Goal: Information Seeking & Learning: Understand process/instructions

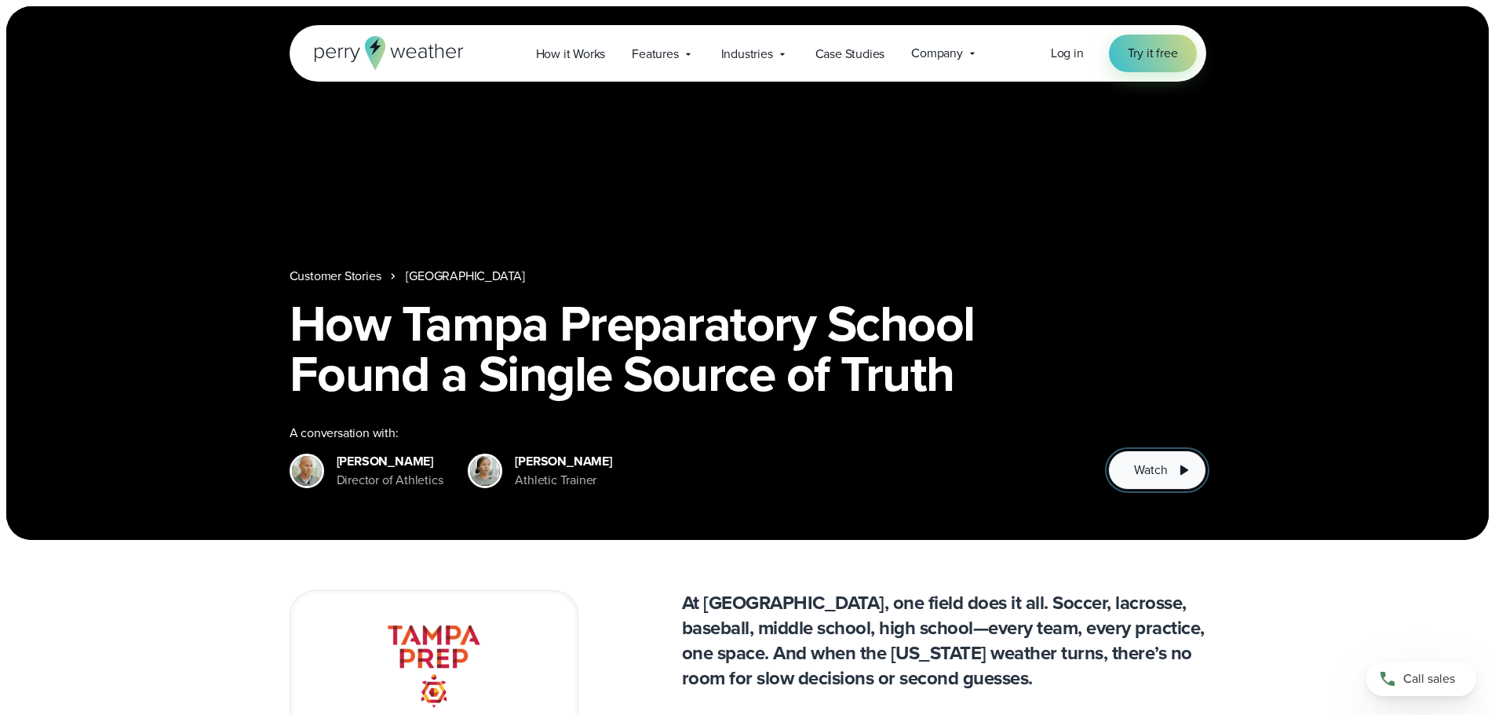
click at [1160, 471] on span "Watch" at bounding box center [1150, 470] width 33 height 19
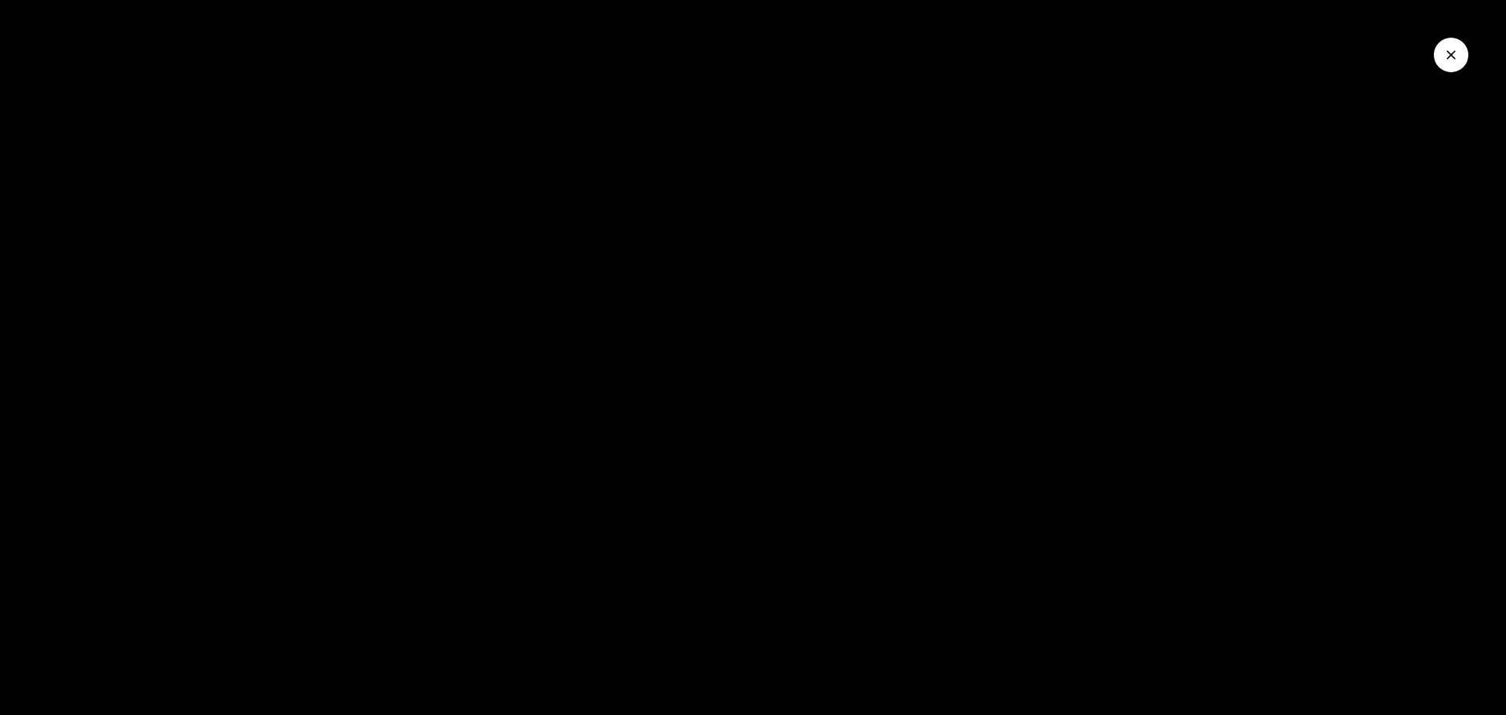
click at [1461, 56] on button "Close Video" at bounding box center [1451, 55] width 35 height 35
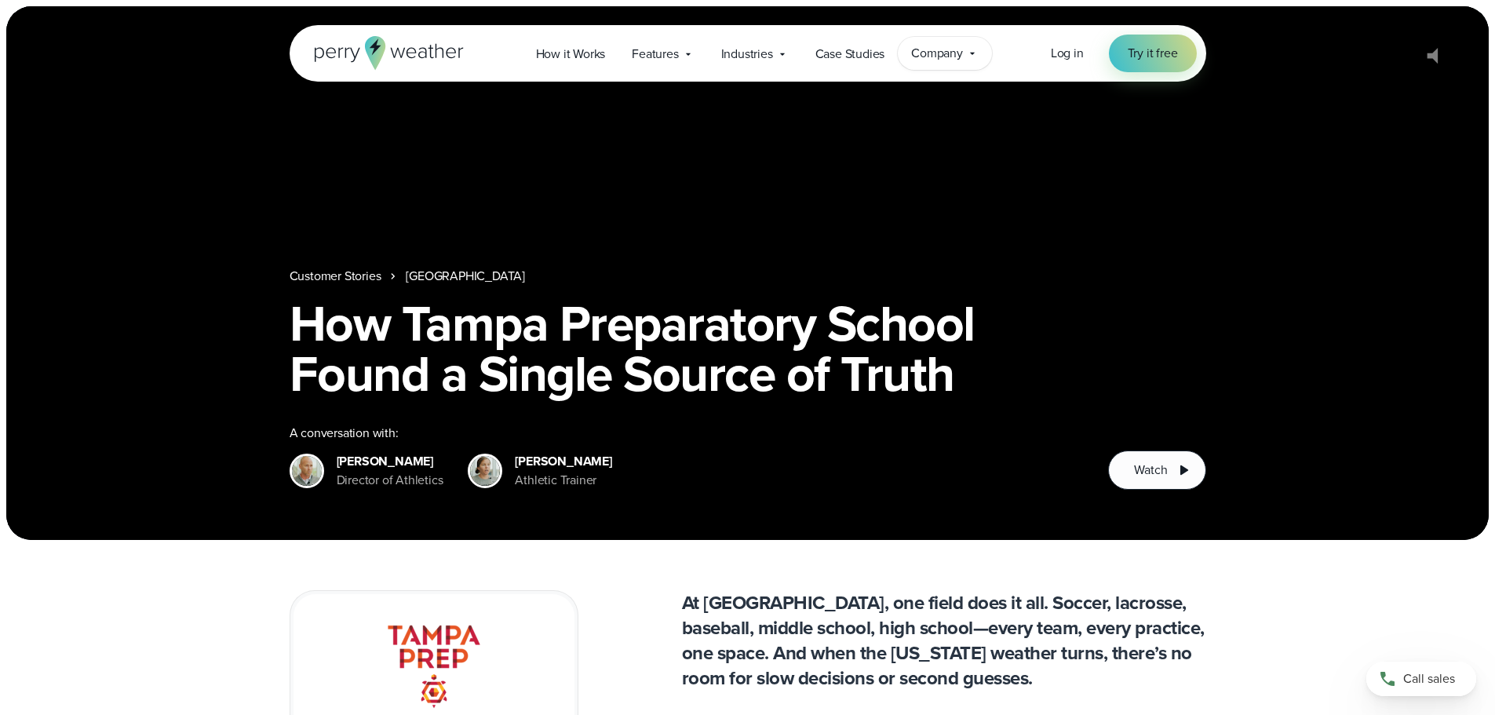
click at [973, 53] on icon at bounding box center [972, 54] width 5 height 2
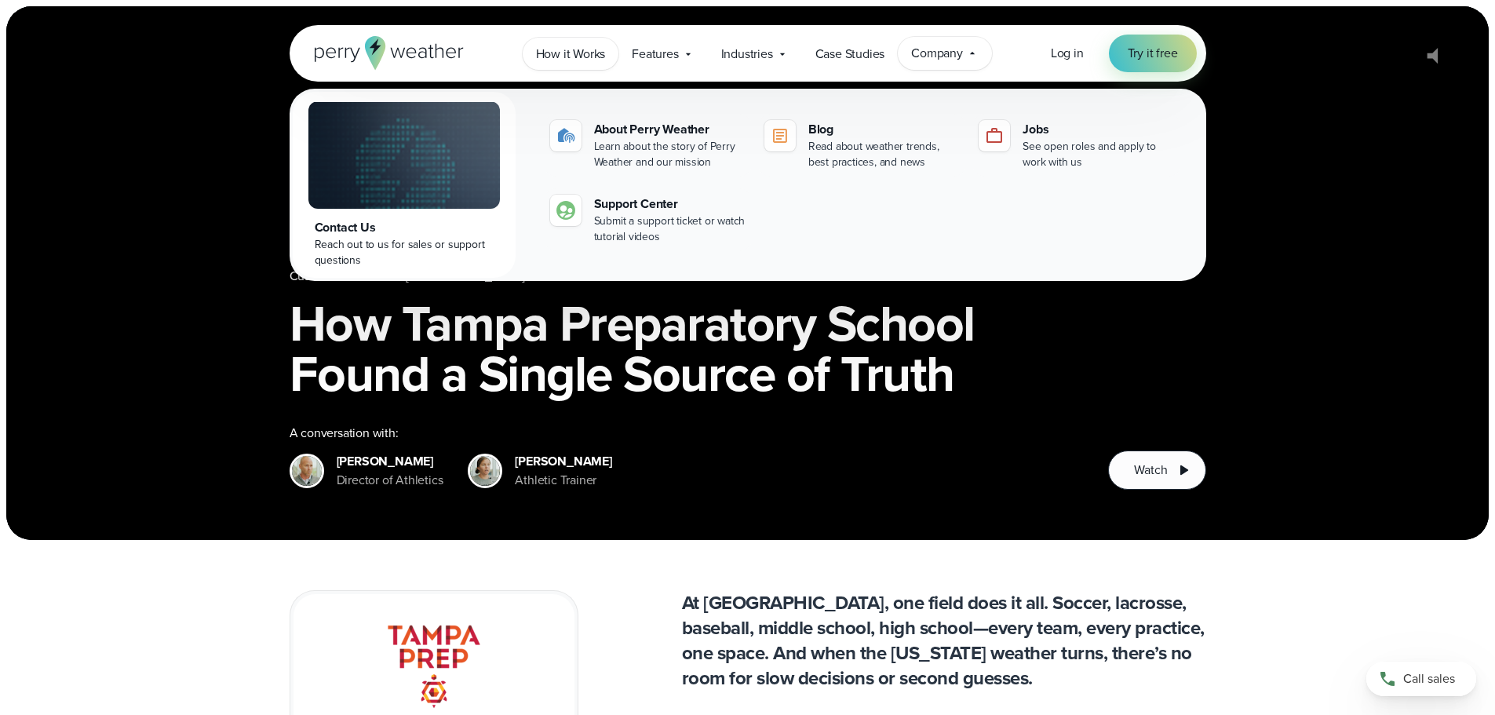
click at [590, 51] on span "How it Works" at bounding box center [571, 54] width 70 height 19
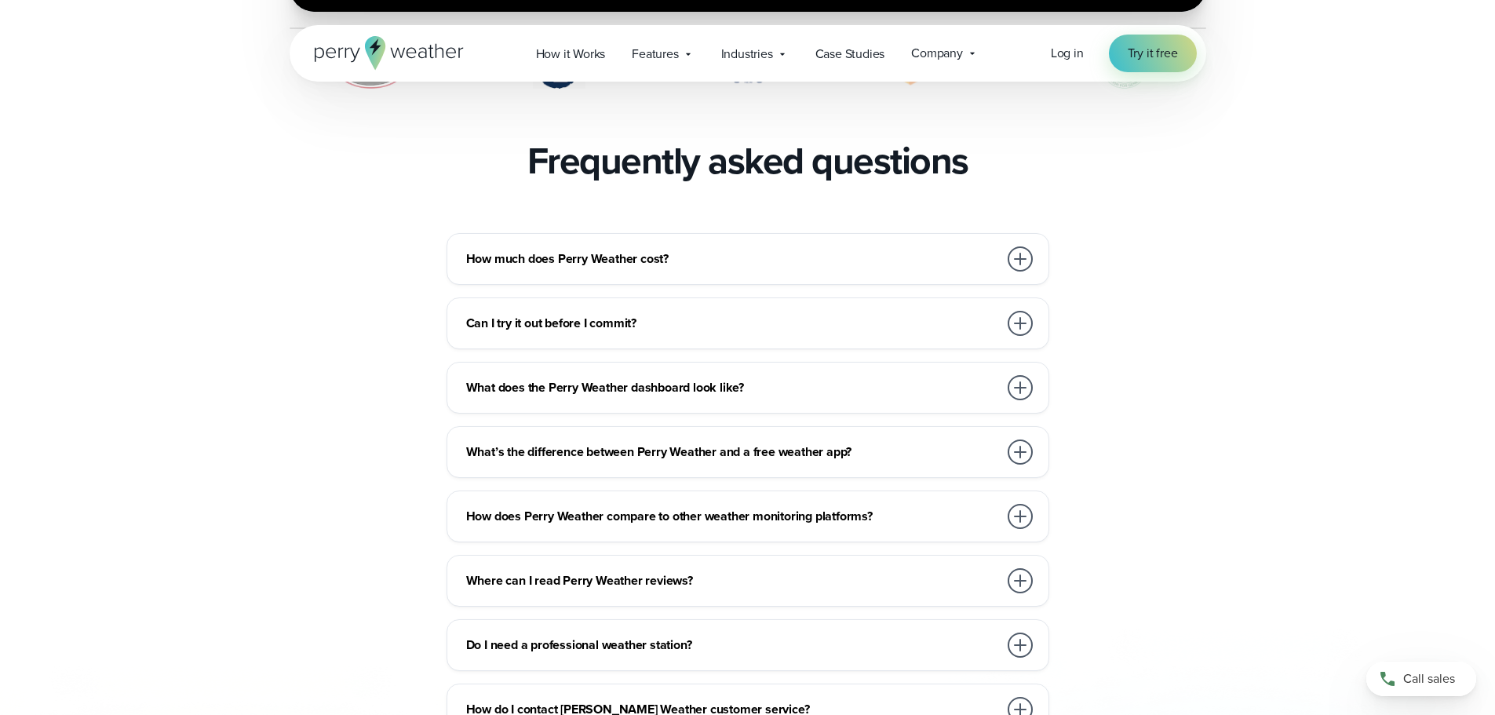
scroll to position [3452, 0]
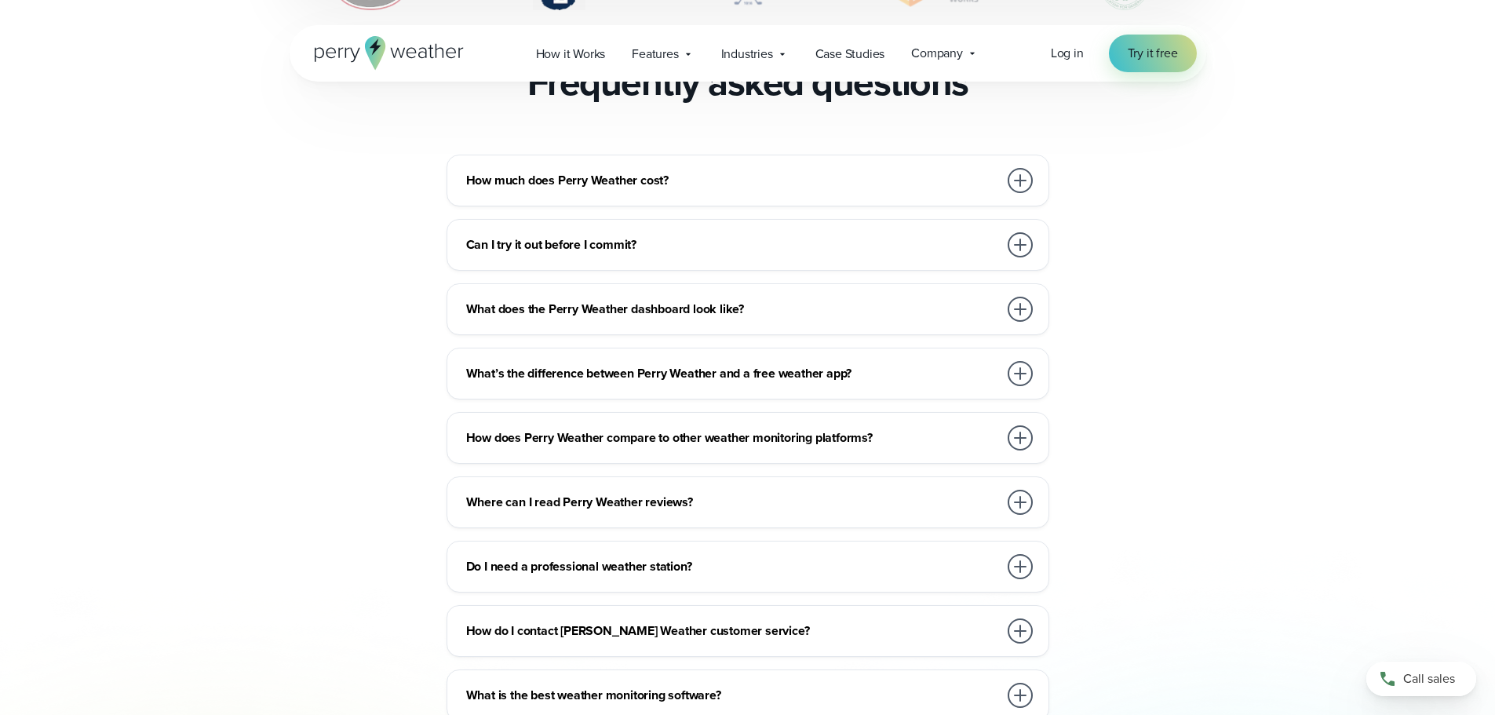
click at [1009, 168] on div at bounding box center [1019, 180] width 25 height 25
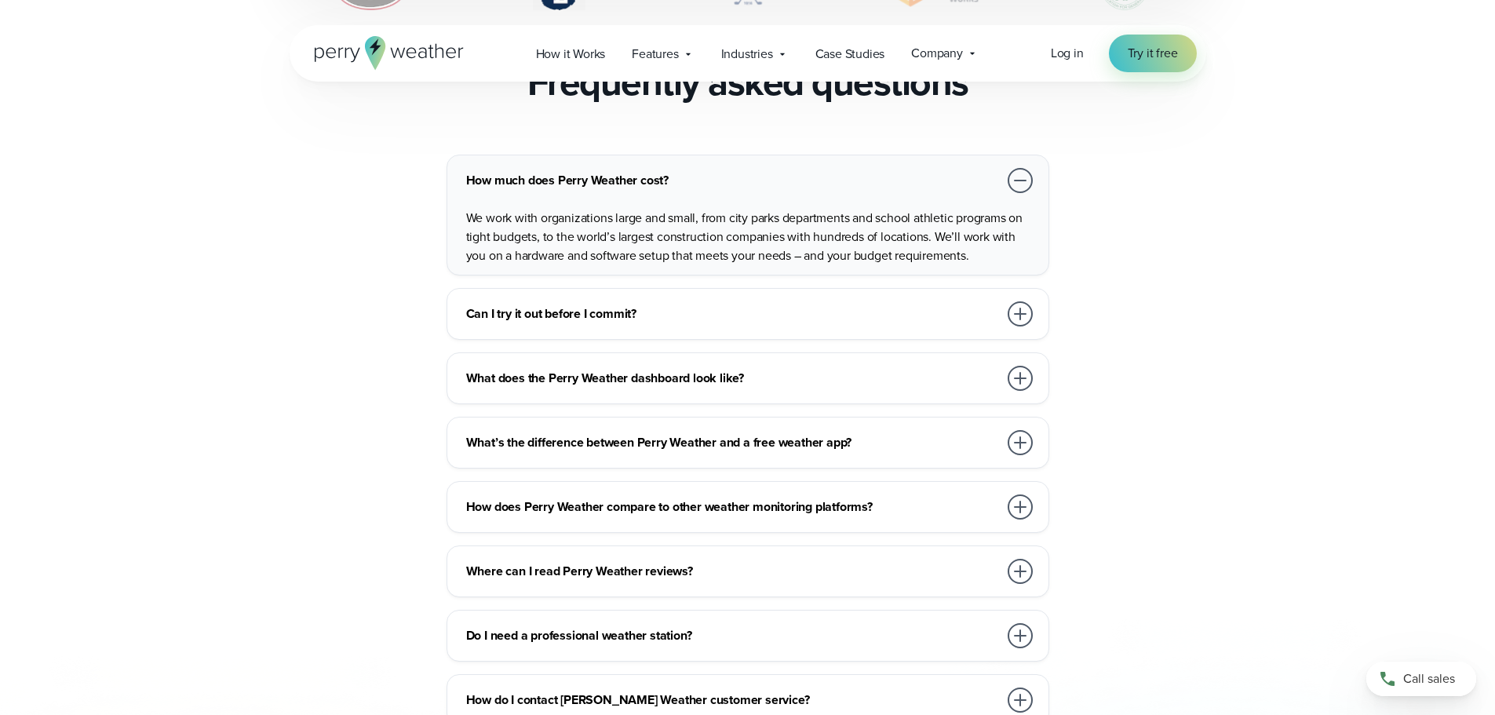
click at [1033, 298] on div at bounding box center [1019, 313] width 31 height 31
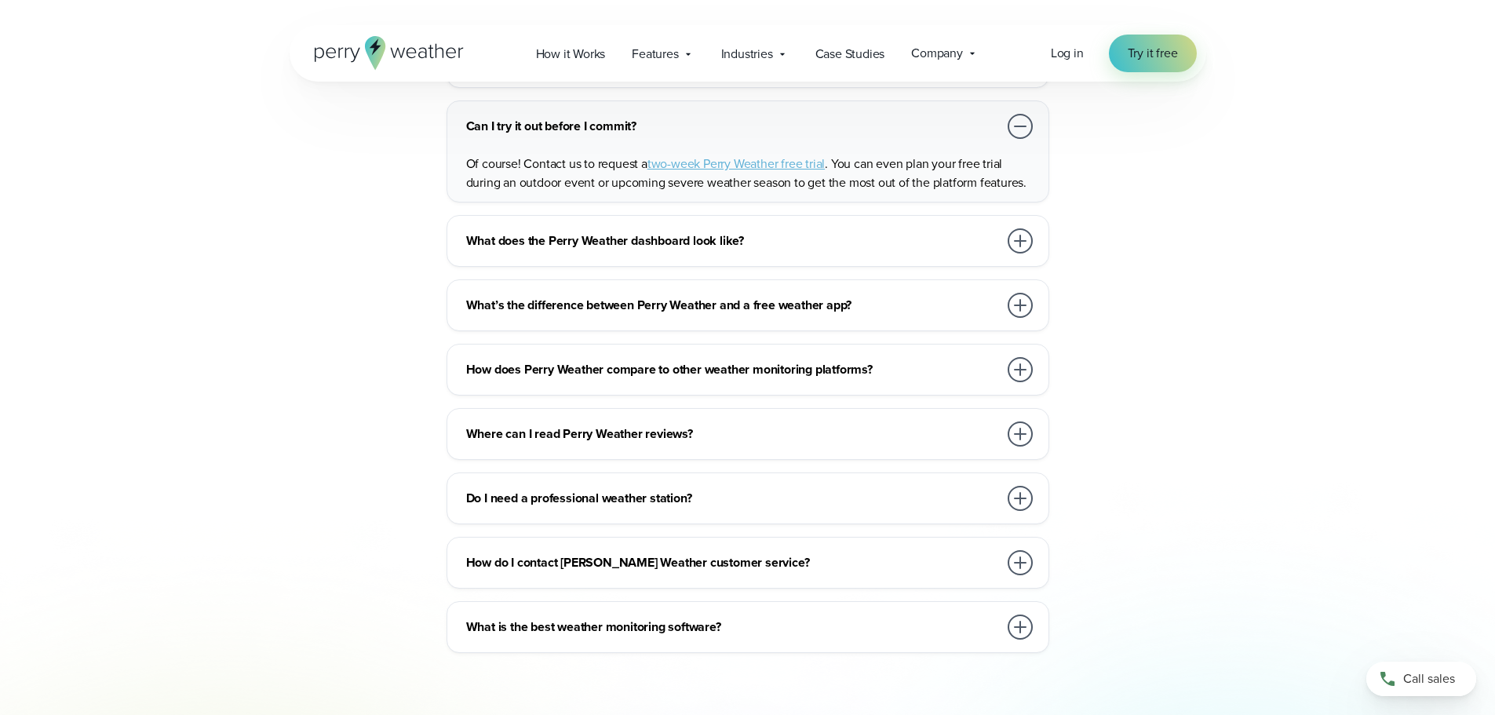
scroll to position [3609, 0]
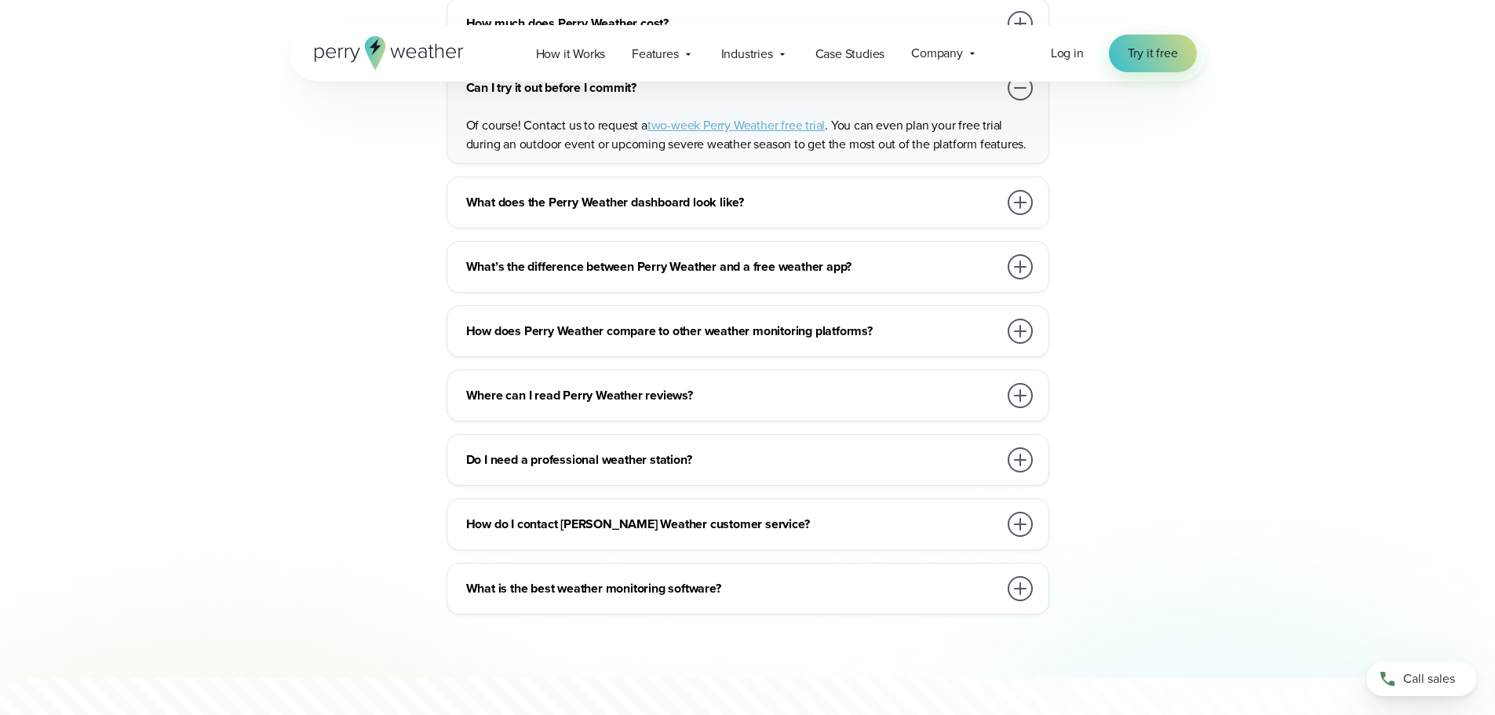
click at [1018, 447] on div at bounding box center [1019, 459] width 25 height 25
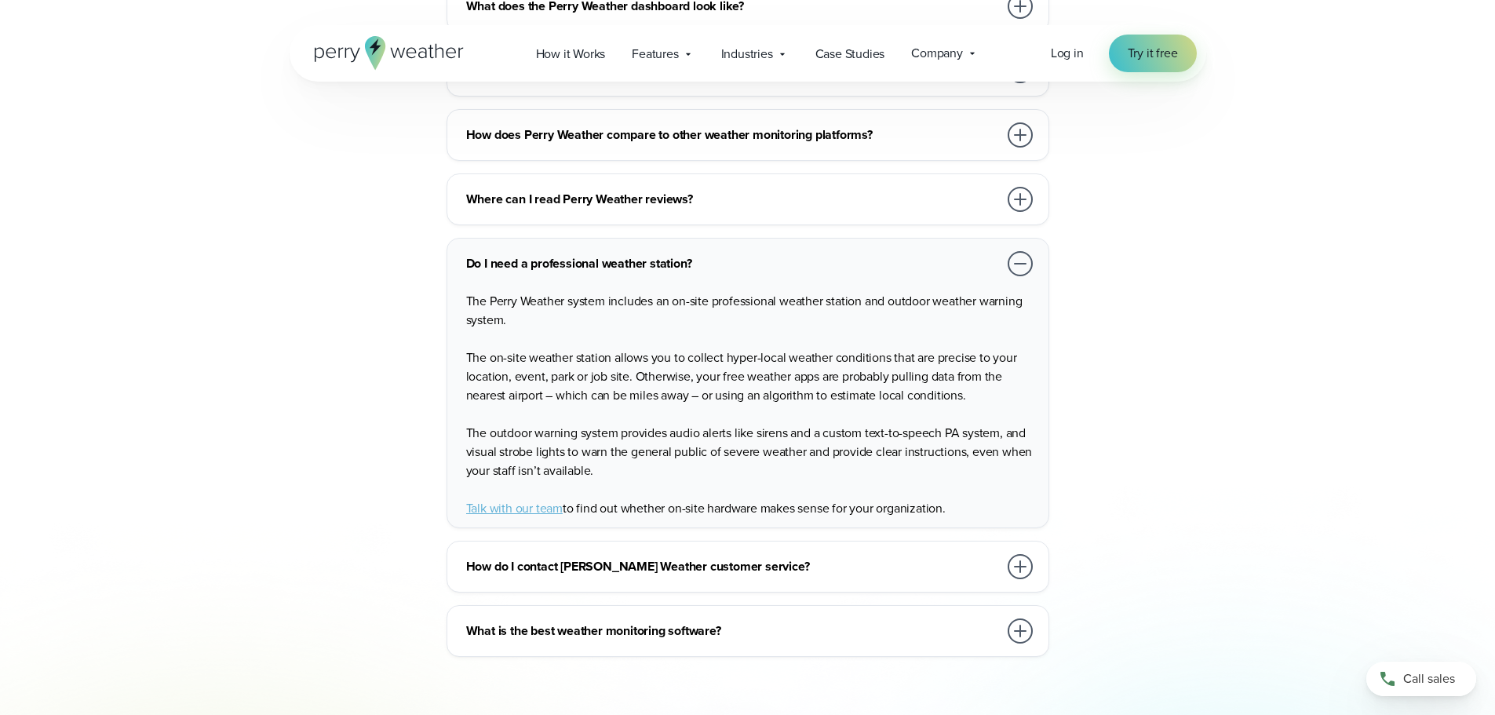
scroll to position [3766, 0]
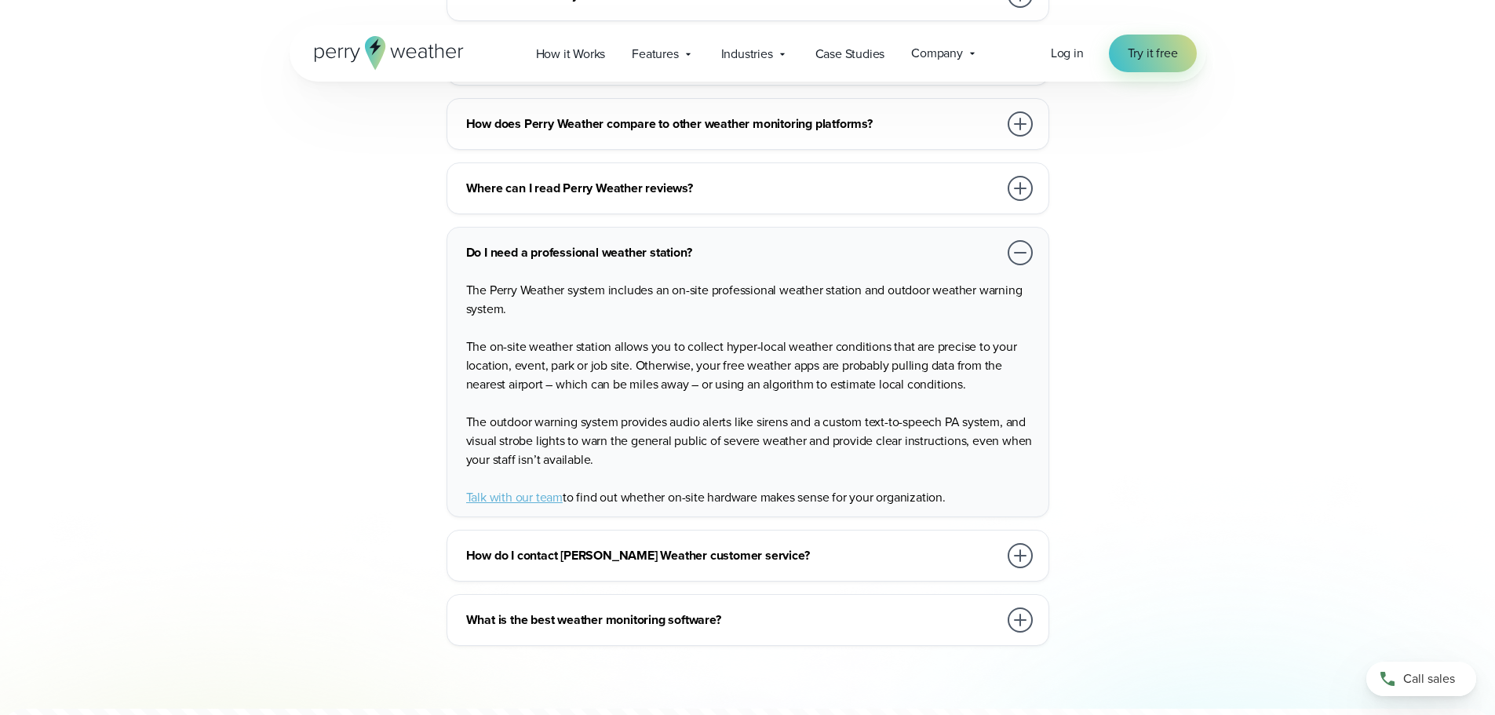
click at [1015, 607] on div at bounding box center [1019, 619] width 25 height 25
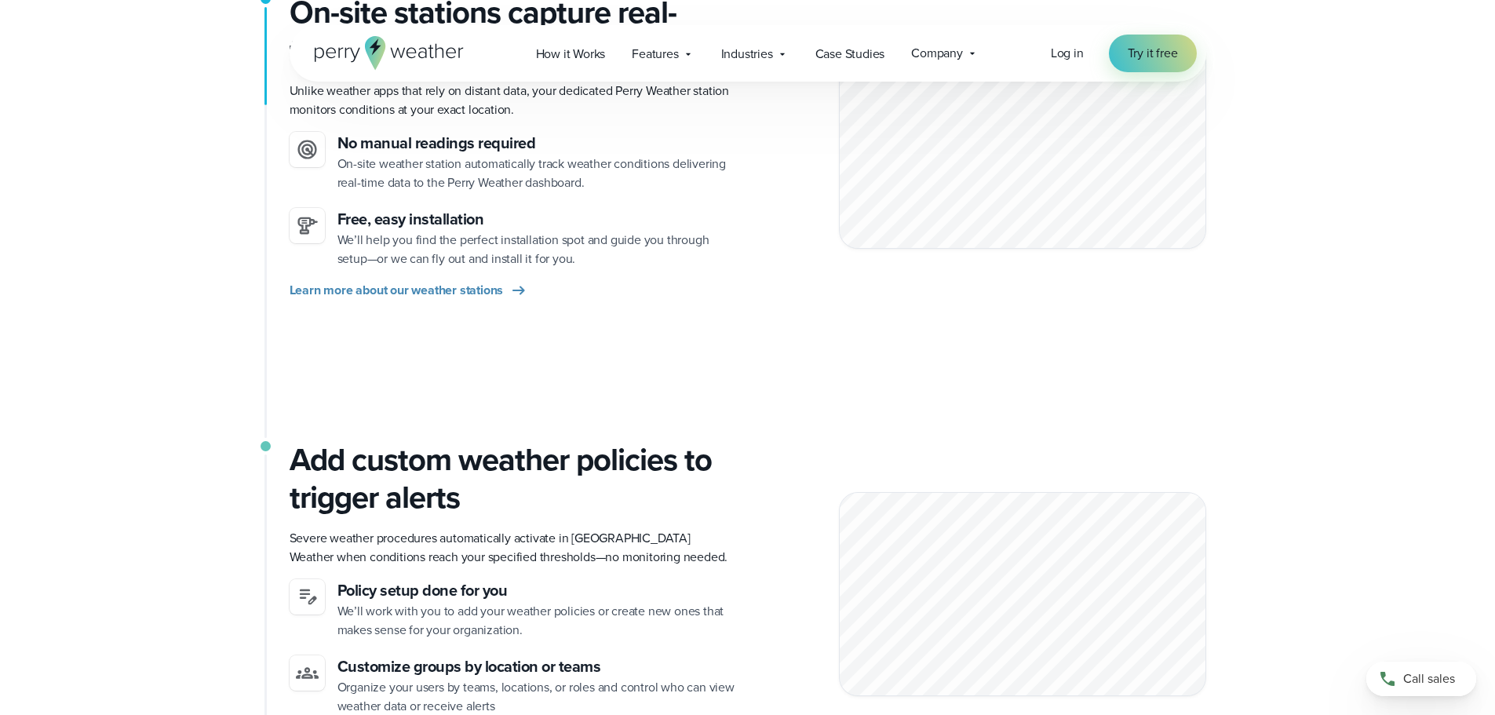
scroll to position [0, 0]
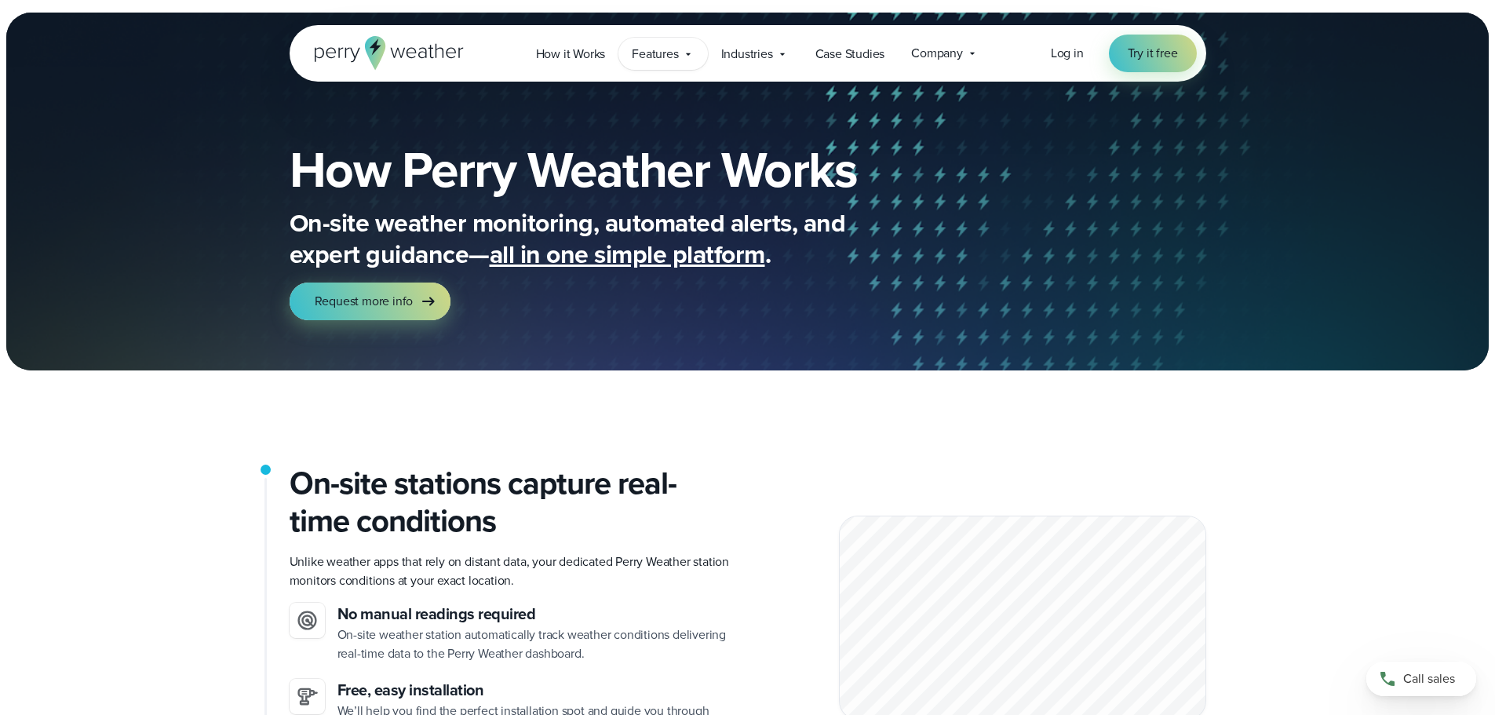
click at [684, 56] on icon at bounding box center [688, 54] width 13 height 13
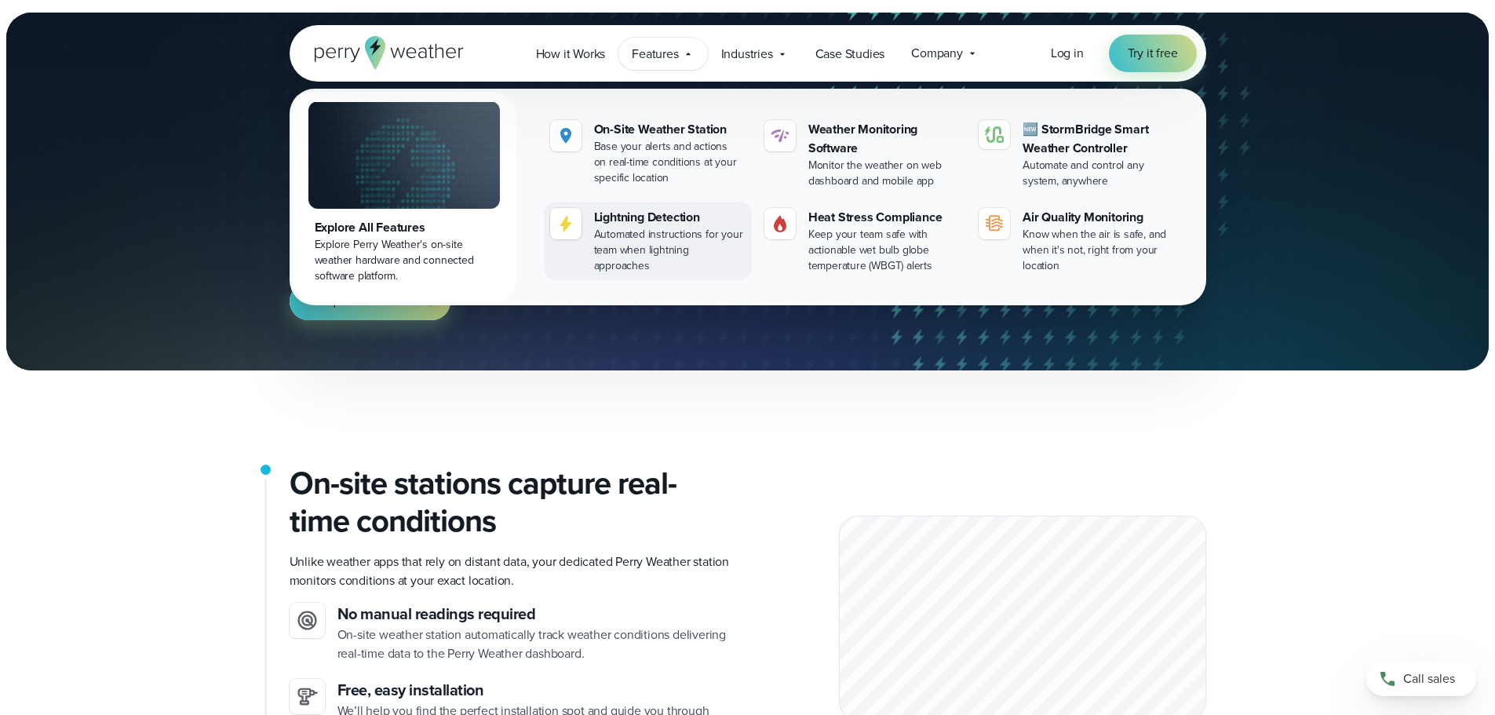
click at [654, 235] on div "Automated instructions for your team when lightning approaches" at bounding box center [669, 250] width 151 height 47
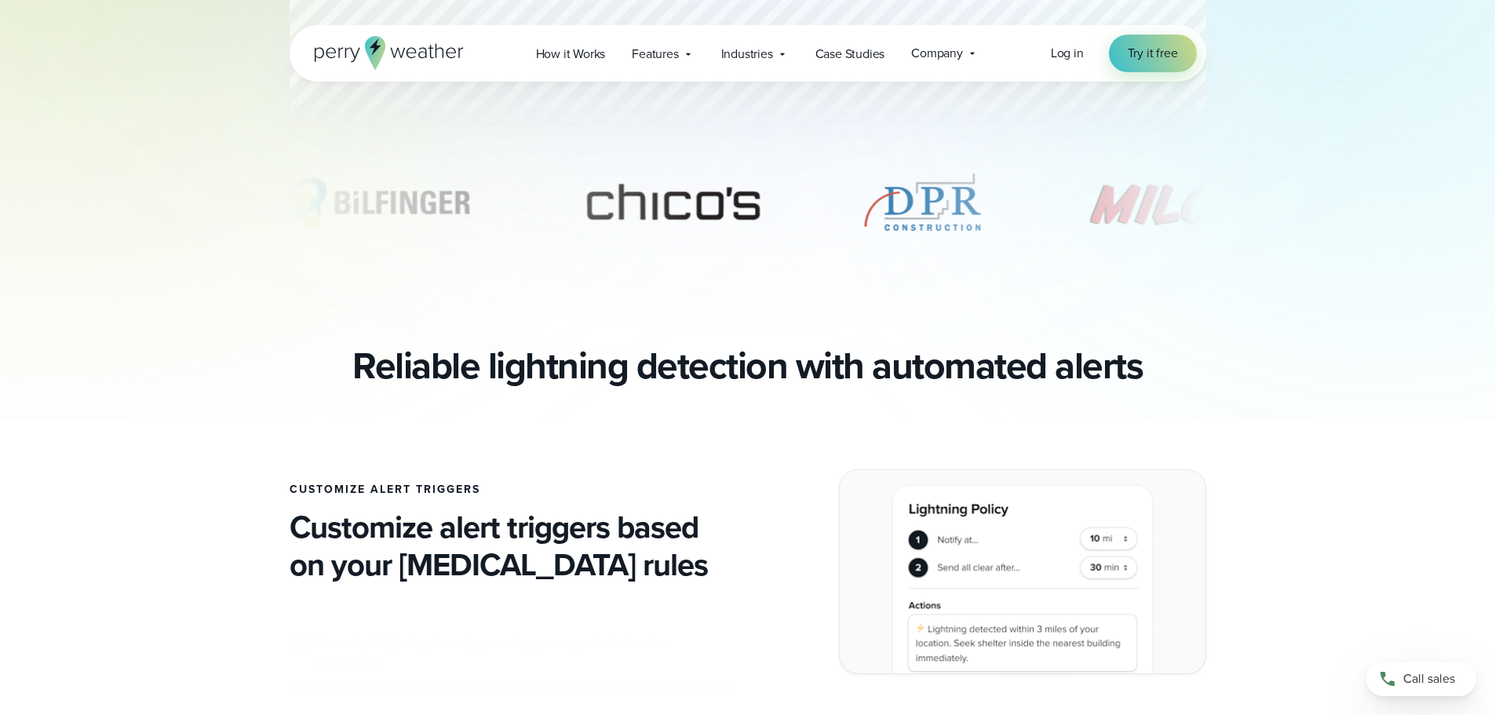
scroll to position [785, 0]
